Goal: Navigation & Orientation: Find specific page/section

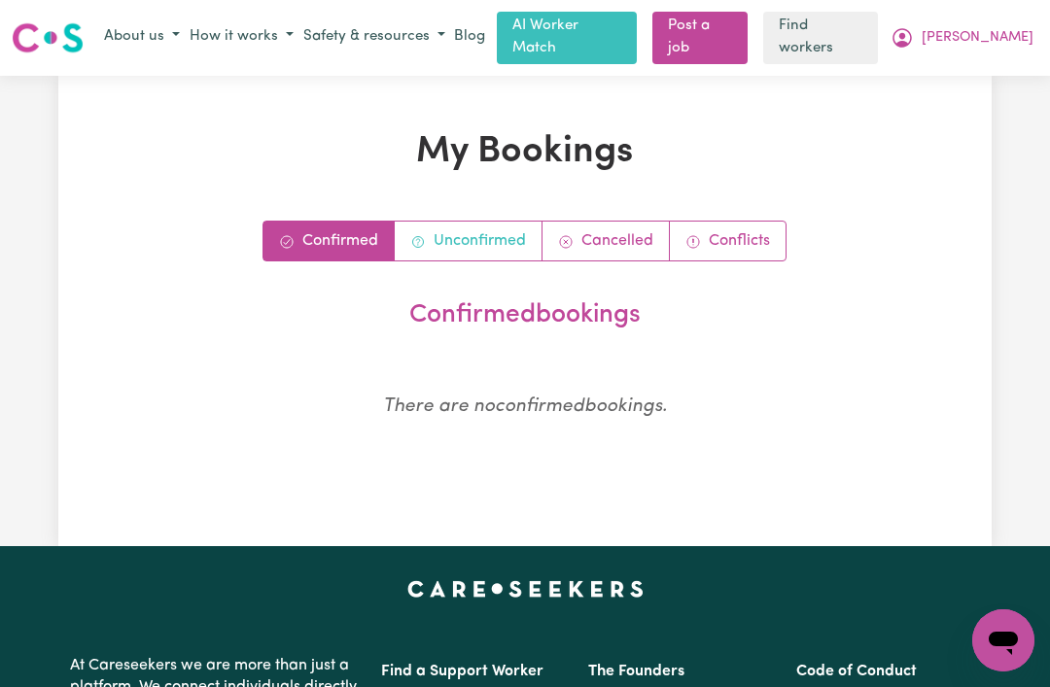
click at [456, 231] on link "Unconfirmed" at bounding box center [469, 241] width 148 height 39
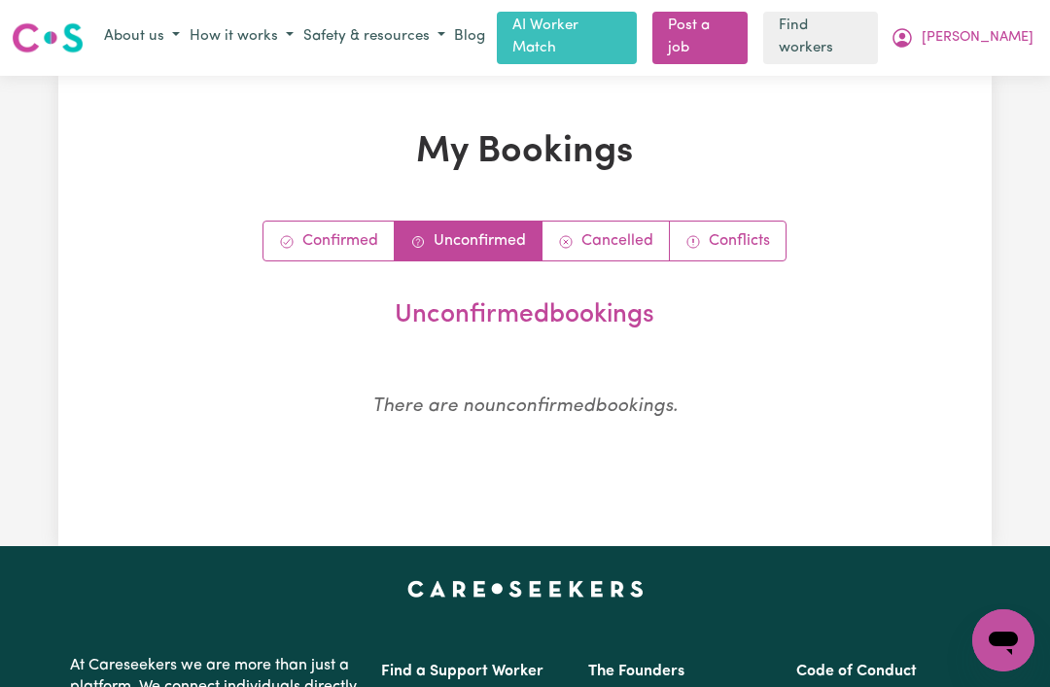
click at [1002, 33] on span "[PERSON_NAME]" at bounding box center [977, 37] width 112 height 21
click at [910, 69] on link "My Dashboard" at bounding box center [961, 75] width 154 height 37
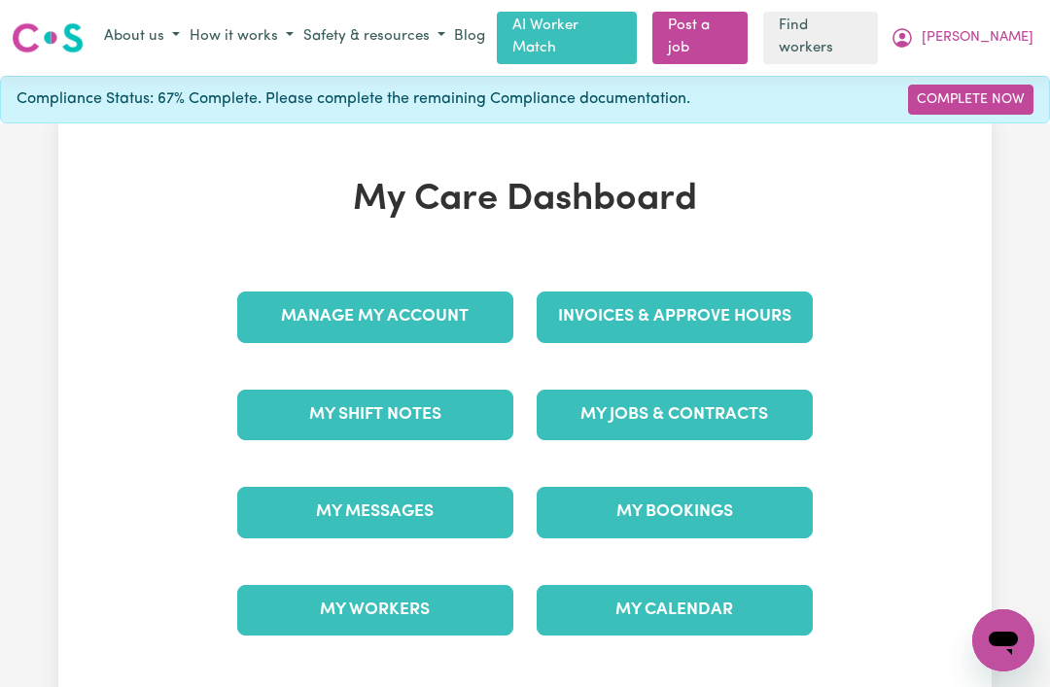
click at [407, 503] on link "My Messages" at bounding box center [375, 512] width 276 height 51
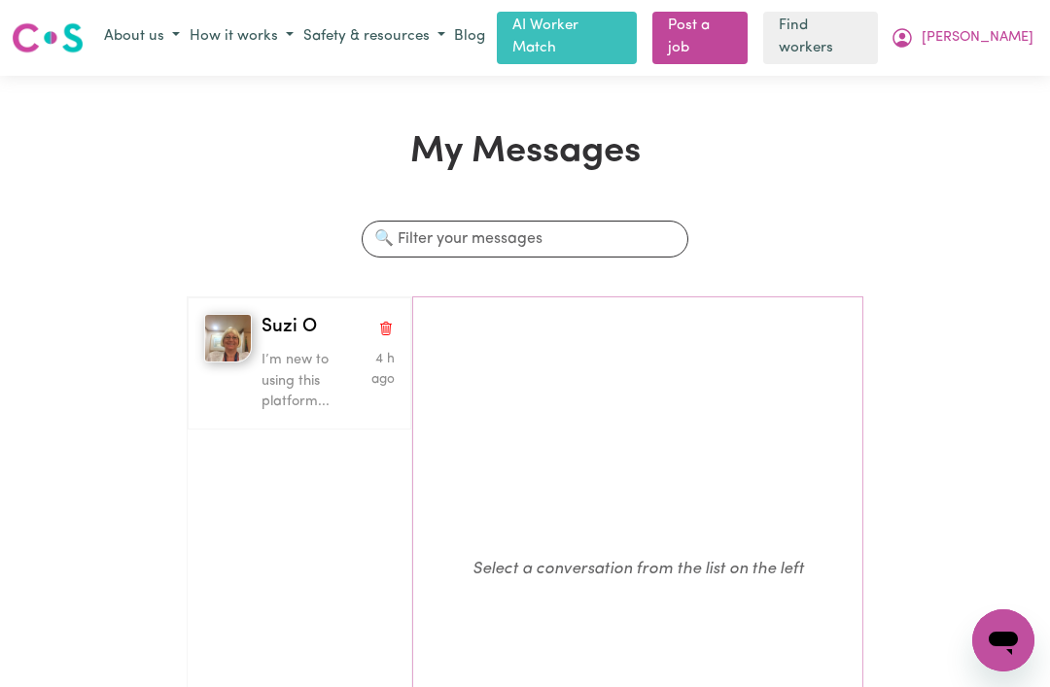
click at [279, 358] on p "I’m new to using this platform..." at bounding box center [305, 381] width 89 height 63
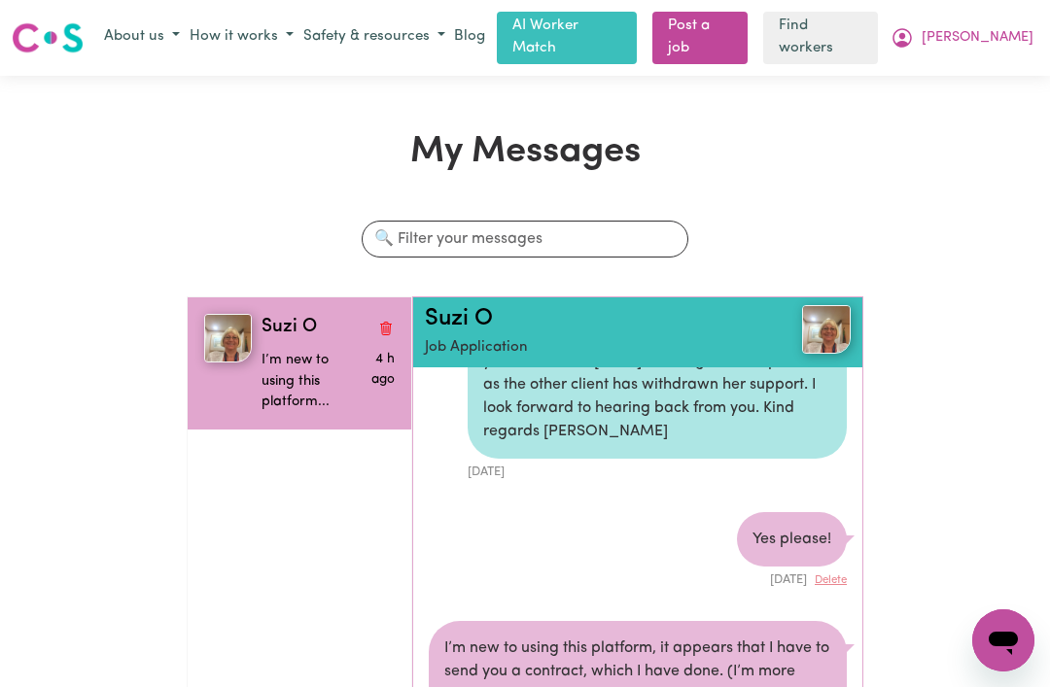
click at [292, 317] on span "Suzi O" at bounding box center [288, 328] width 55 height 28
click at [569, 314] on h2 "Suzi O" at bounding box center [602, 319] width 355 height 28
click at [529, 309] on h2 "Suzi O" at bounding box center [602, 319] width 355 height 28
click at [991, 39] on span "[PERSON_NAME]" at bounding box center [977, 37] width 112 height 21
click at [933, 72] on link "My Dashboard" at bounding box center [961, 75] width 154 height 37
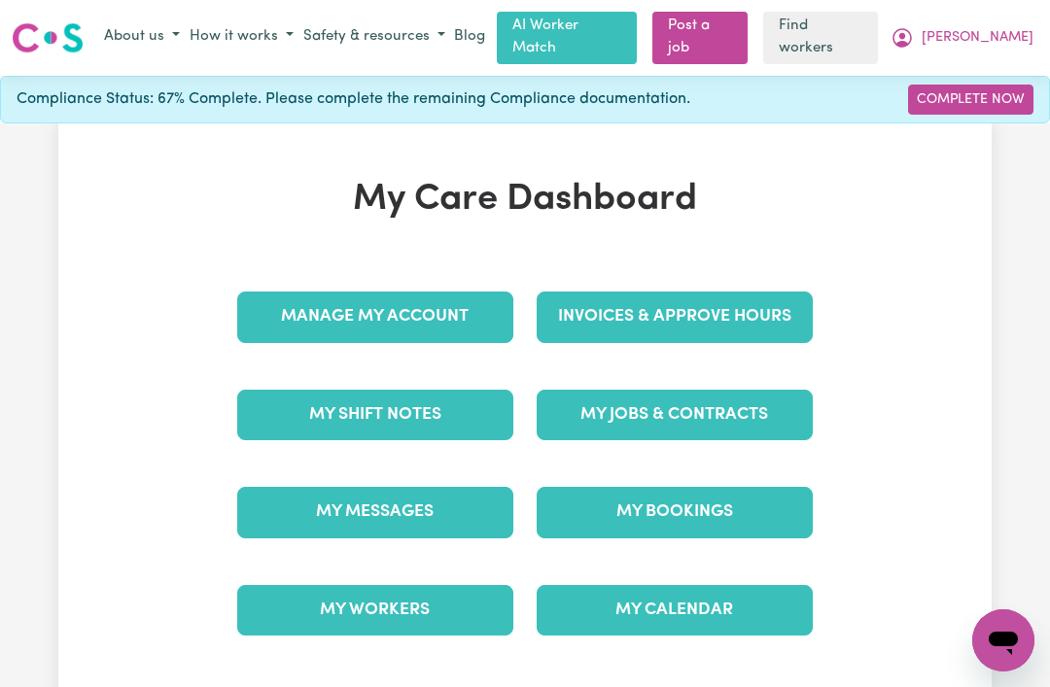
click at [564, 519] on link "My Bookings" at bounding box center [675, 512] width 276 height 51
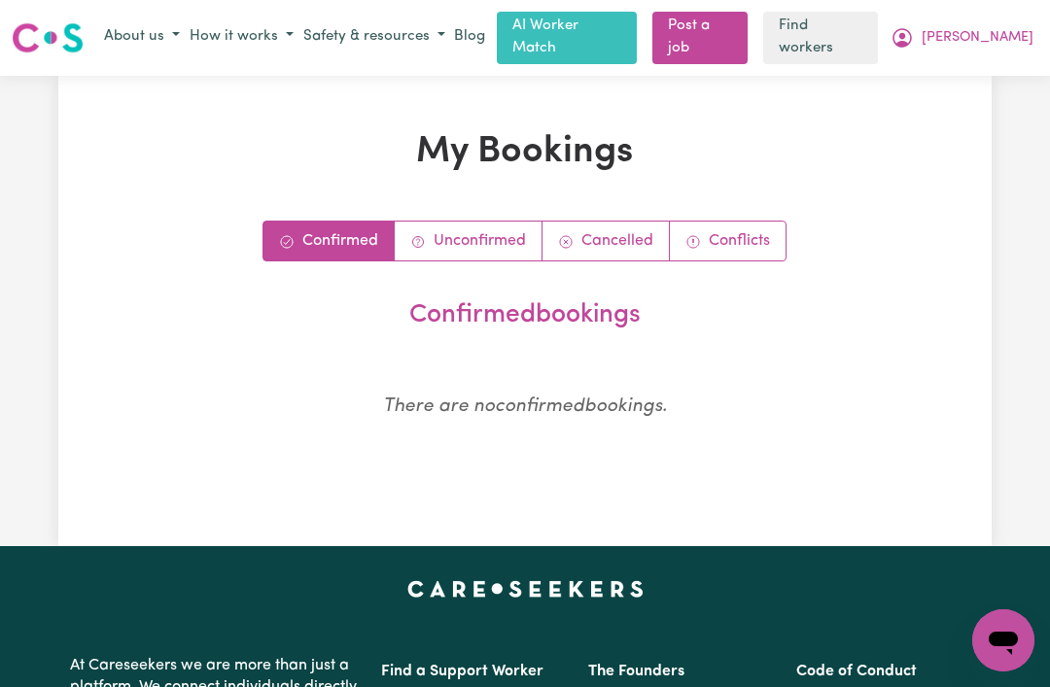
click at [1000, 32] on span "[PERSON_NAME]" at bounding box center [977, 37] width 112 height 21
click at [912, 73] on link "My Dashboard" at bounding box center [961, 75] width 154 height 37
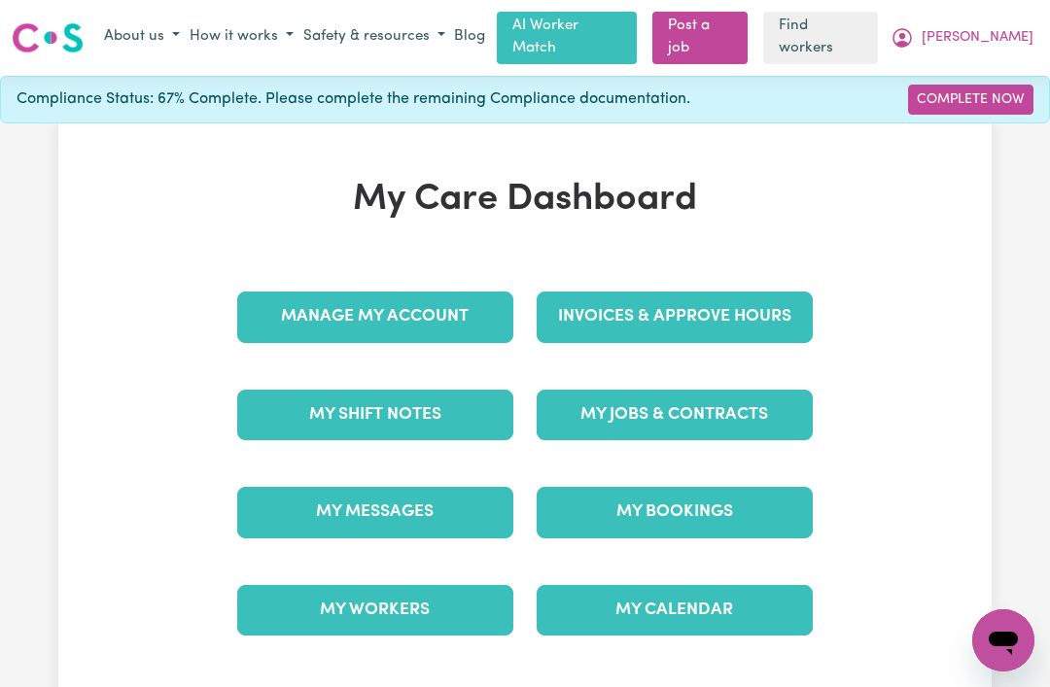
click at [573, 410] on link "My Jobs & Contracts" at bounding box center [675, 415] width 276 height 51
